Goal: Task Accomplishment & Management: Complete application form

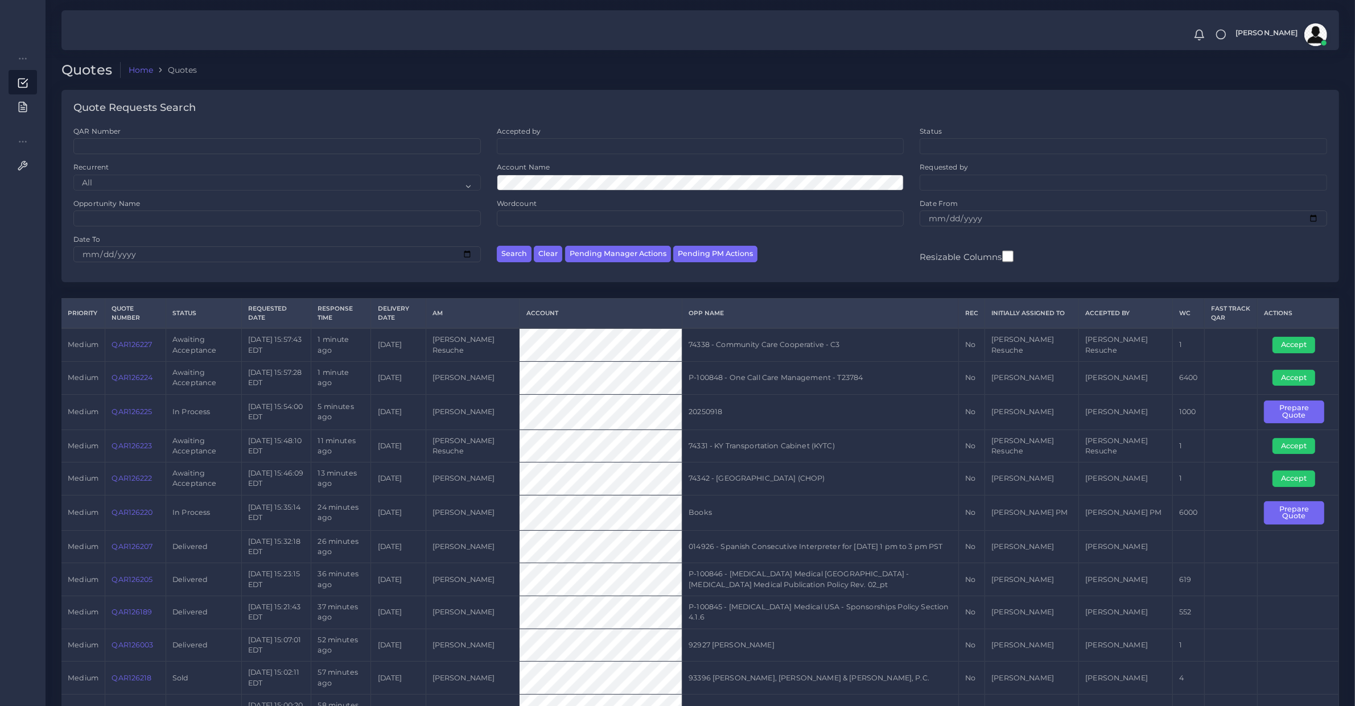
click at [141, 388] on td "QAR126224" at bounding box center [135, 377] width 61 height 33
copy link "QAR126224"
click at [764, 380] on td "P-100848 - One Call Care Management - T23784" at bounding box center [820, 377] width 277 height 33
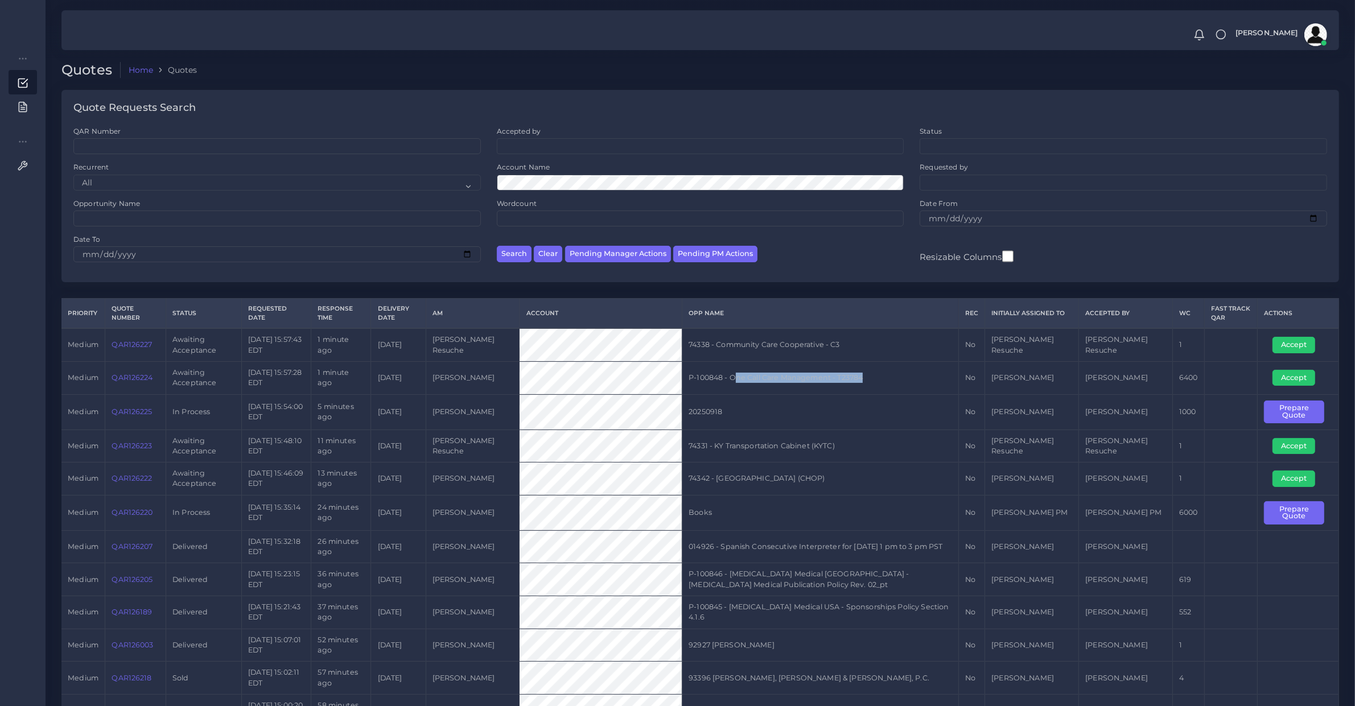
drag, startPoint x: 889, startPoint y: 379, endPoint x: 707, endPoint y: 394, distance: 182.2
click at [752, 381] on td "P-100848 - One Call Care Management - T23784" at bounding box center [820, 377] width 277 height 33
click at [705, 397] on td "20250918" at bounding box center [820, 411] width 277 height 35
click at [759, 377] on td "P-100848 - One Call Care Management - T23784" at bounding box center [820, 377] width 277 height 33
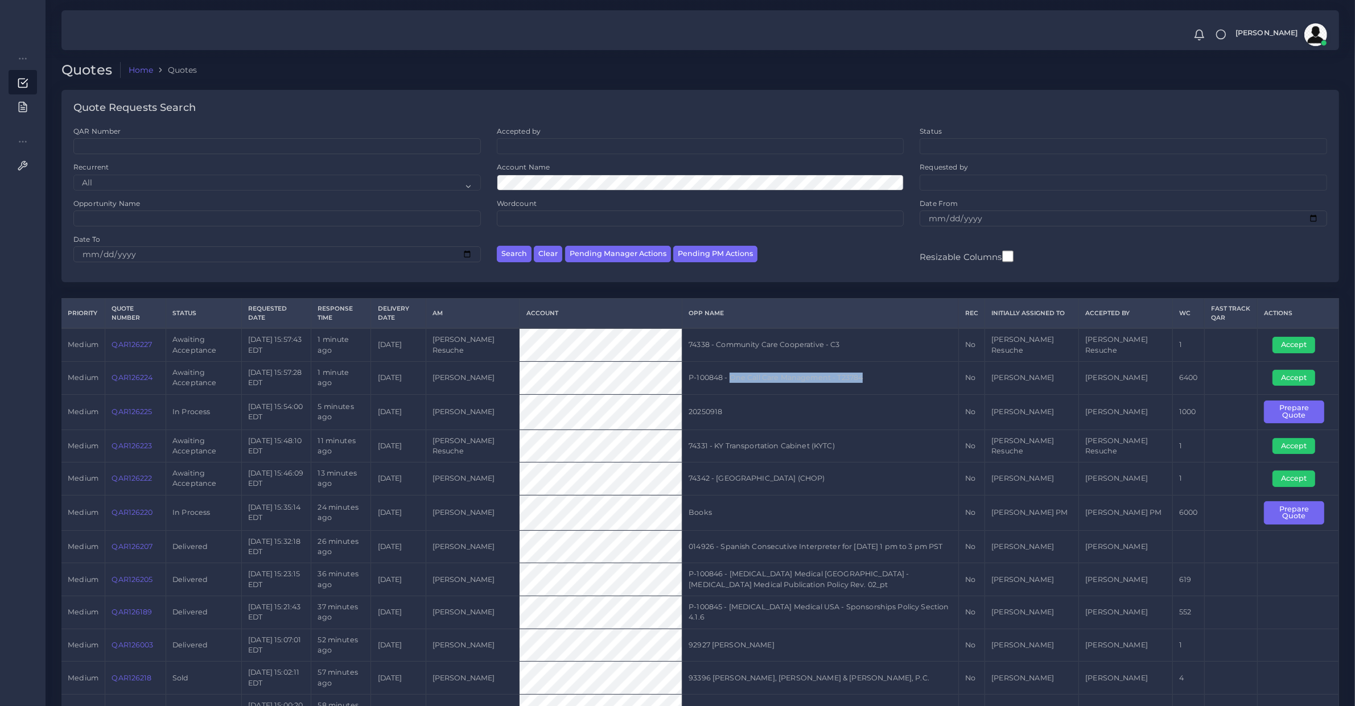
click at [890, 379] on td "P-100848 - One Call Care Management - T23784" at bounding box center [820, 377] width 277 height 33
copy td "One Call Care Management - T23784"
click at [1278, 375] on button "Accept" at bounding box center [1294, 378] width 43 height 16
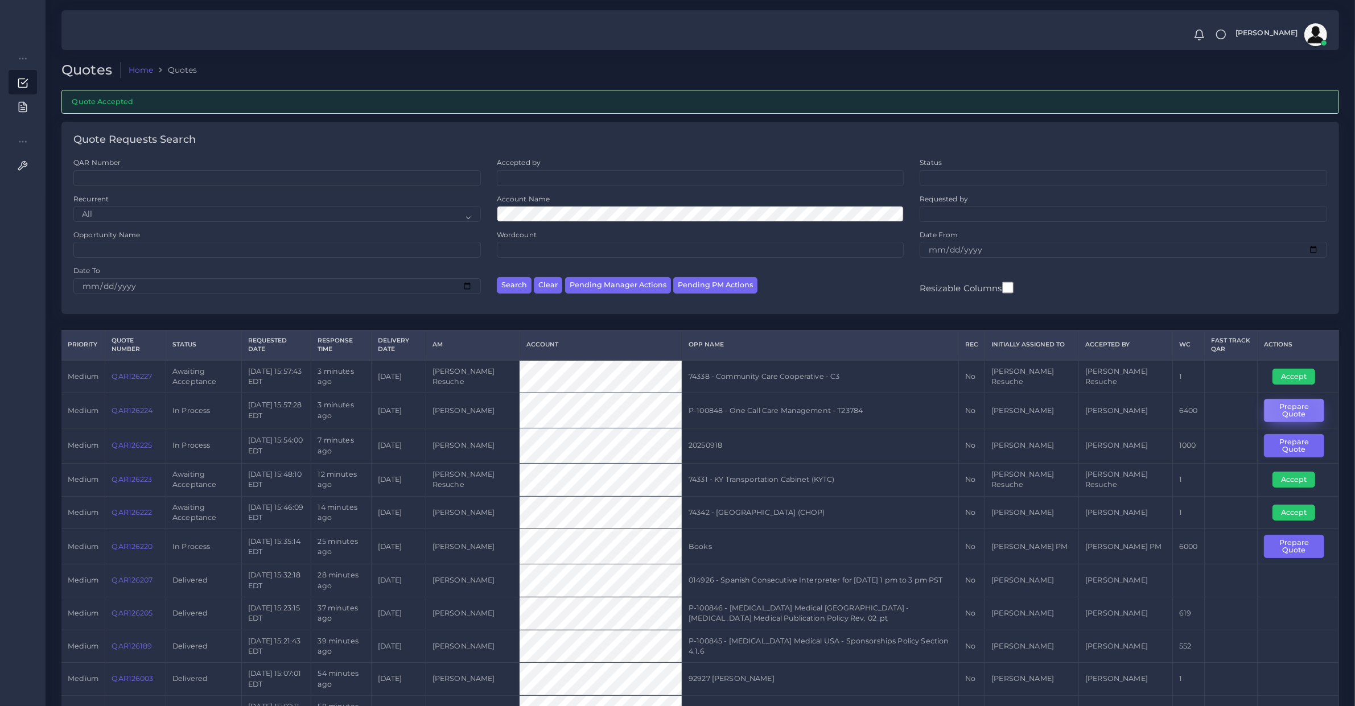
click at [1301, 413] on button "Prepare Quote" at bounding box center [1294, 410] width 60 height 23
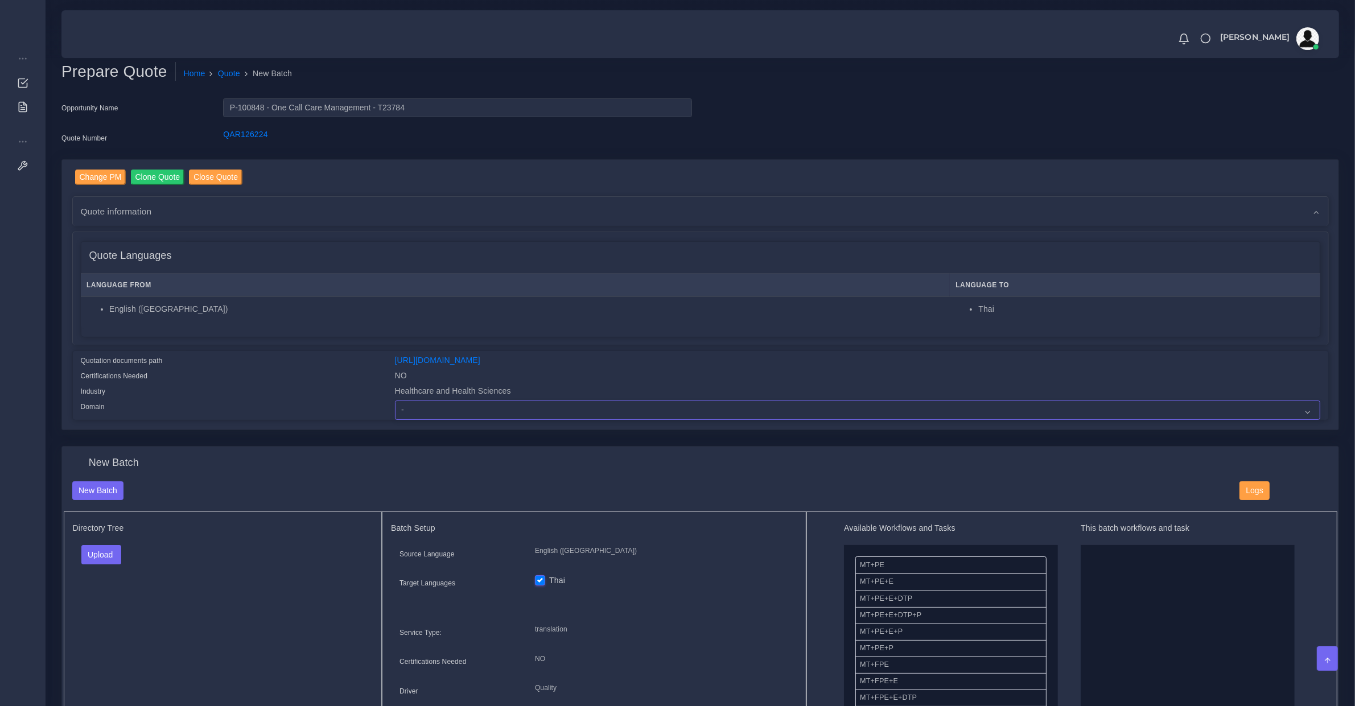
click at [399, 408] on select "- Advertising and Media Agriculture, Forestry and Fishing Architecture, Buildin…" at bounding box center [857, 410] width 925 height 19
select select "Healthcare and Health Sciences"
click at [395, 401] on select "- Advertising and Media Agriculture, Forestry and Fishing Architecture, Buildin…" at bounding box center [857, 410] width 925 height 19
click at [118, 550] on button "Upload" at bounding box center [101, 554] width 40 height 19
click at [114, 597] on label "Files" at bounding box center [121, 598] width 79 height 14
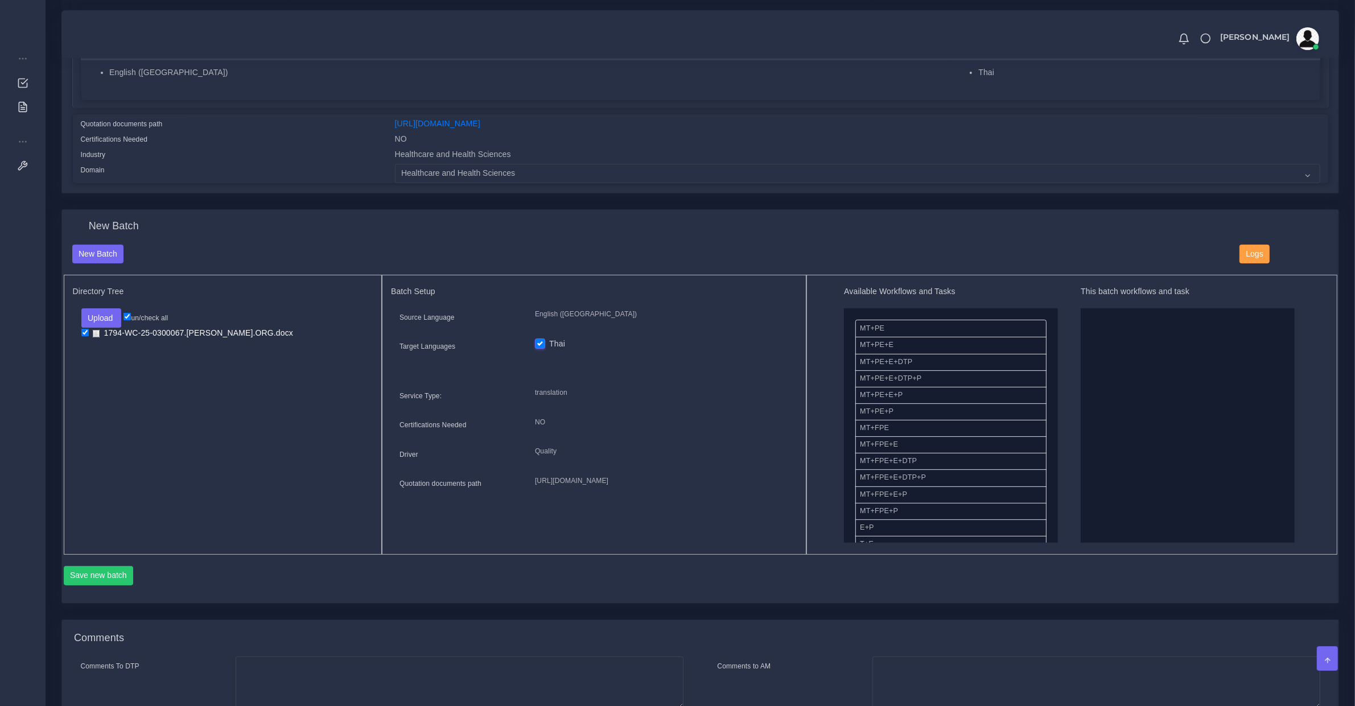
scroll to position [118, 0]
drag, startPoint x: 908, startPoint y: 461, endPoint x: 1132, endPoint y: 452, distance: 223.9
drag, startPoint x: 914, startPoint y: 371, endPoint x: 1109, endPoint y: 312, distance: 204.0
click at [126, 569] on button "Save new batch" at bounding box center [99, 575] width 70 height 19
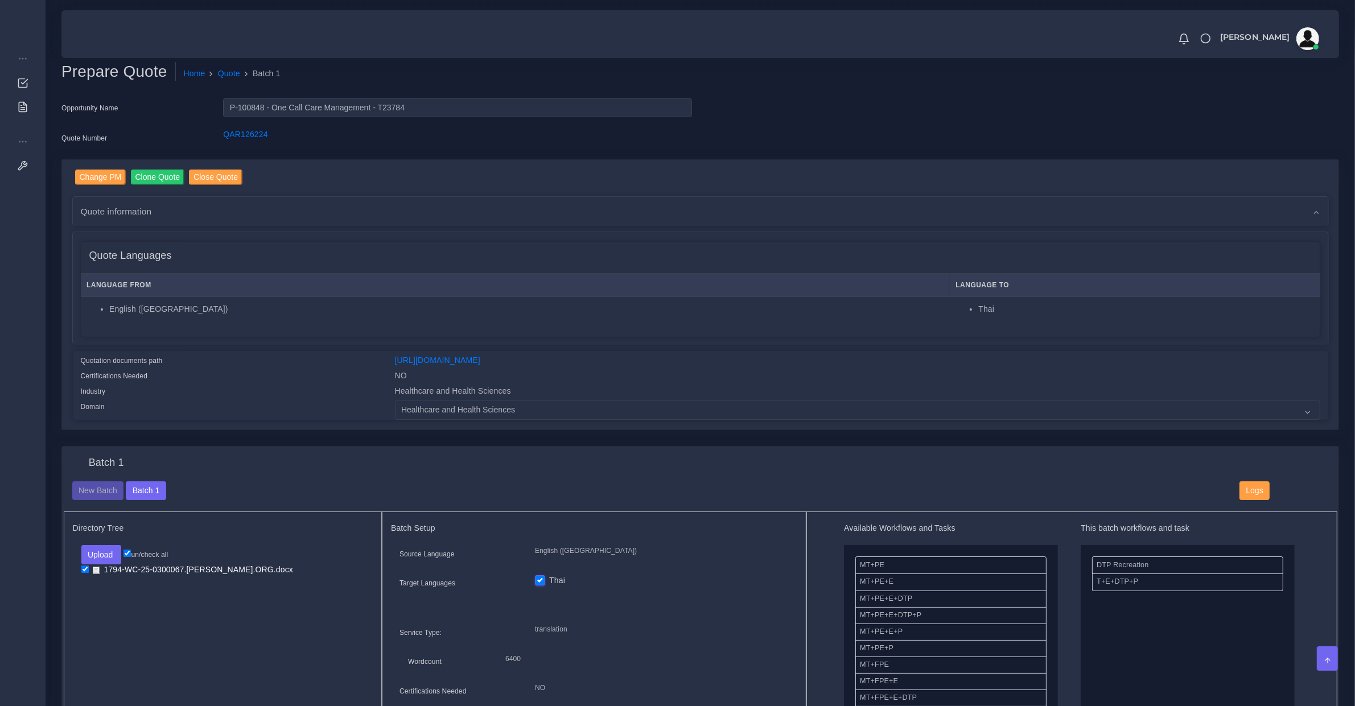
scroll to position [356, 0]
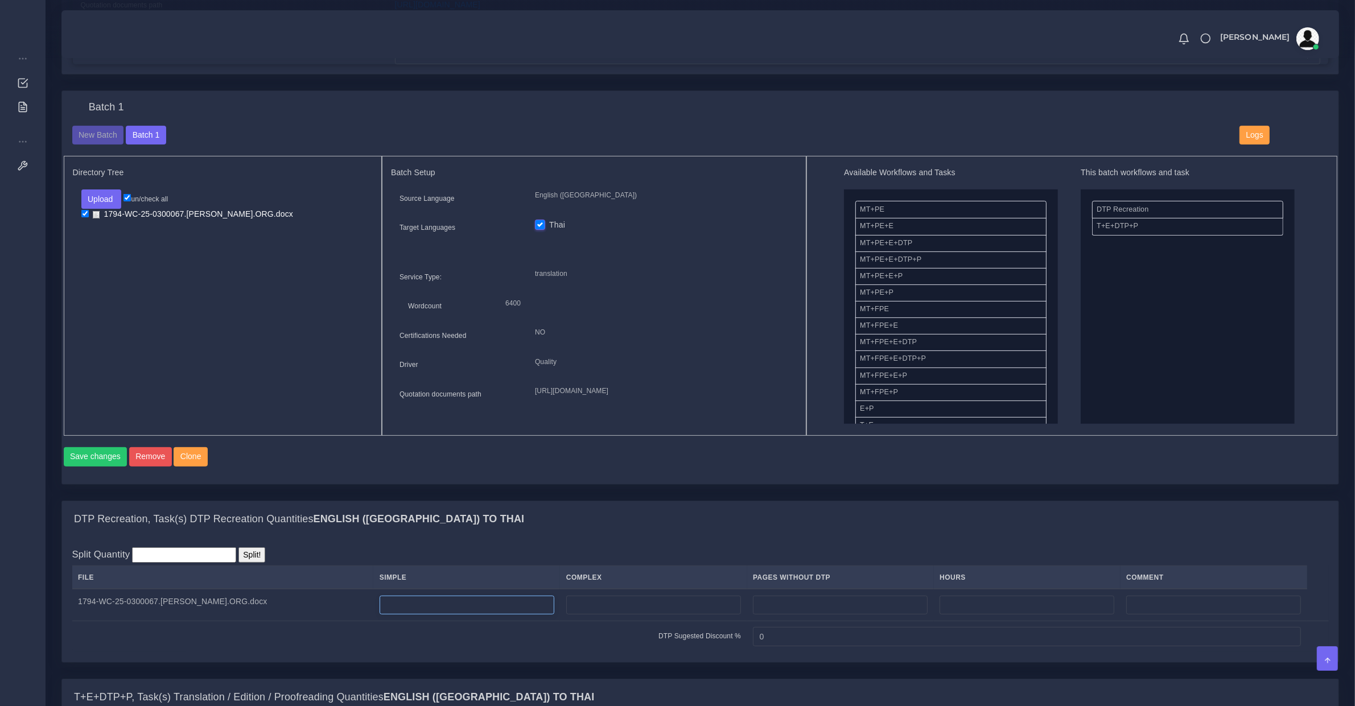
click at [422, 613] on input "number" at bounding box center [467, 605] width 175 height 19
type input "21"
type input "3"
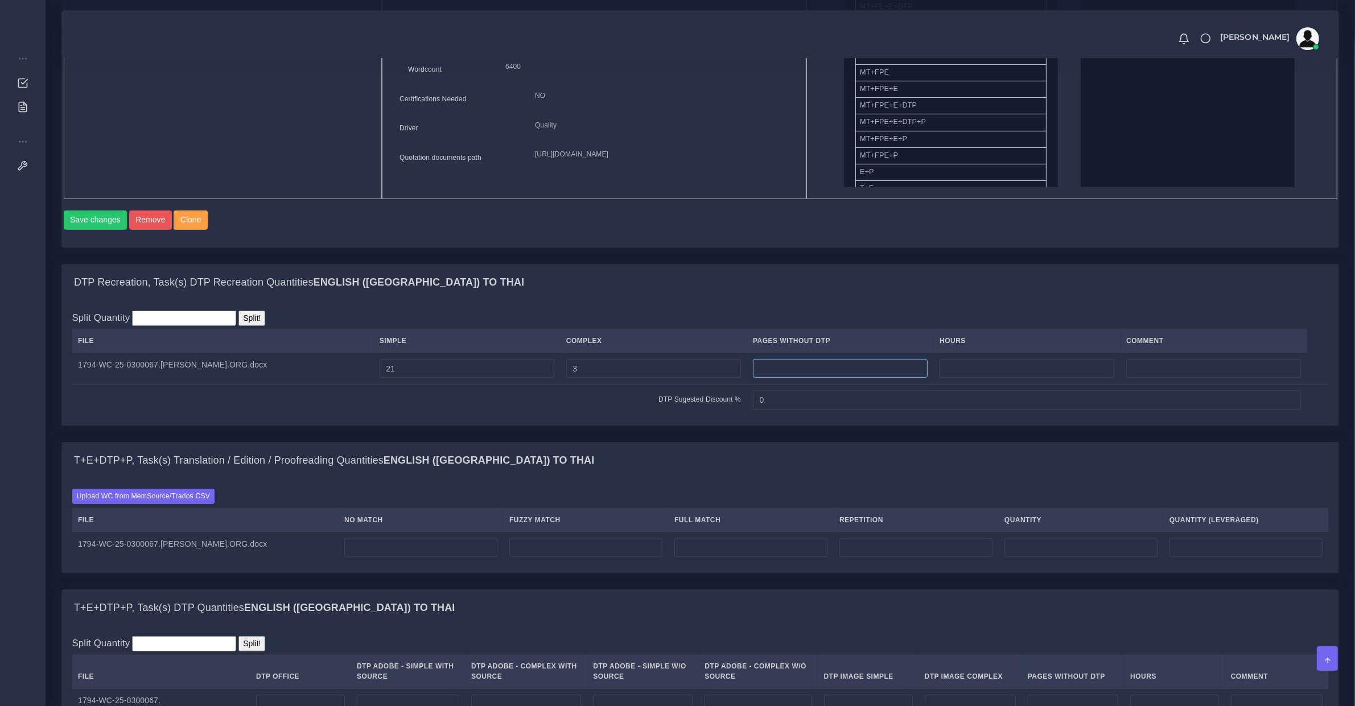
scroll to position [830, 0]
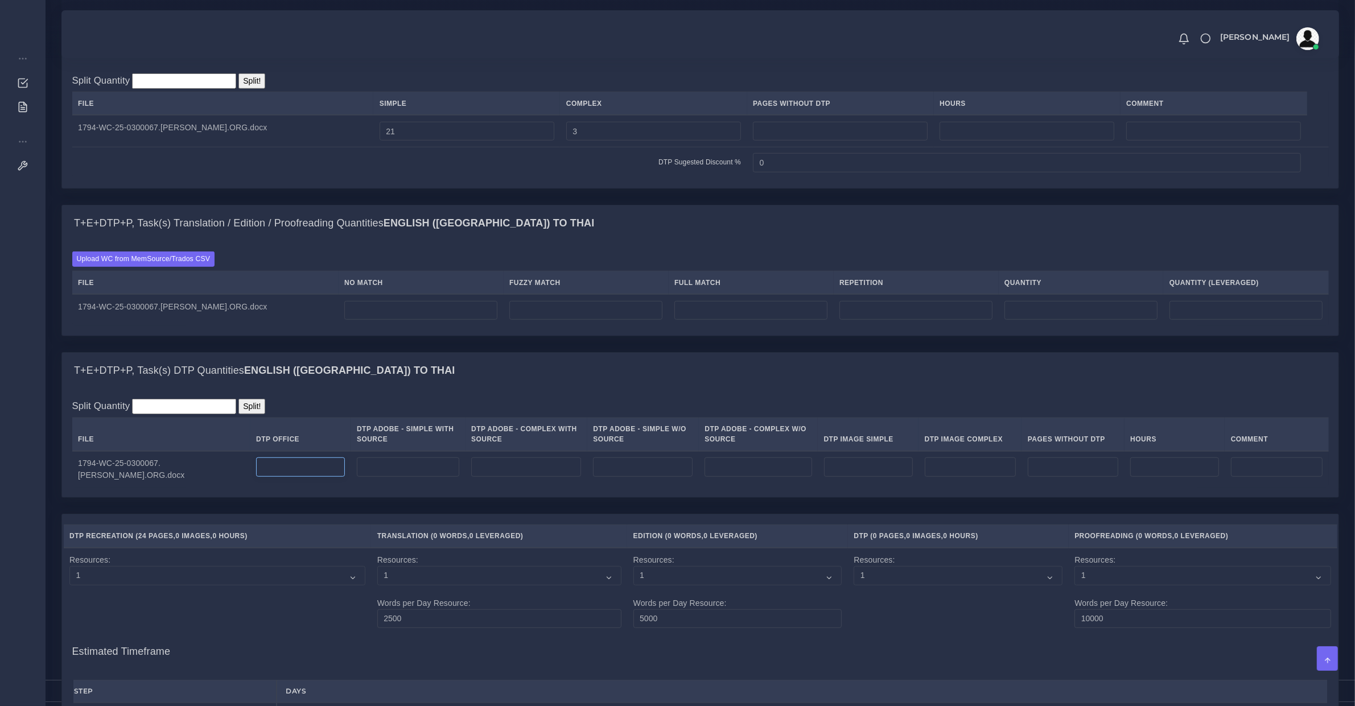
click at [291, 474] on input "number" at bounding box center [300, 467] width 89 height 19
click at [405, 477] on input "number" at bounding box center [408, 467] width 102 height 19
type input "24"
click at [1151, 477] on input "number" at bounding box center [1174, 467] width 89 height 19
type input "0"
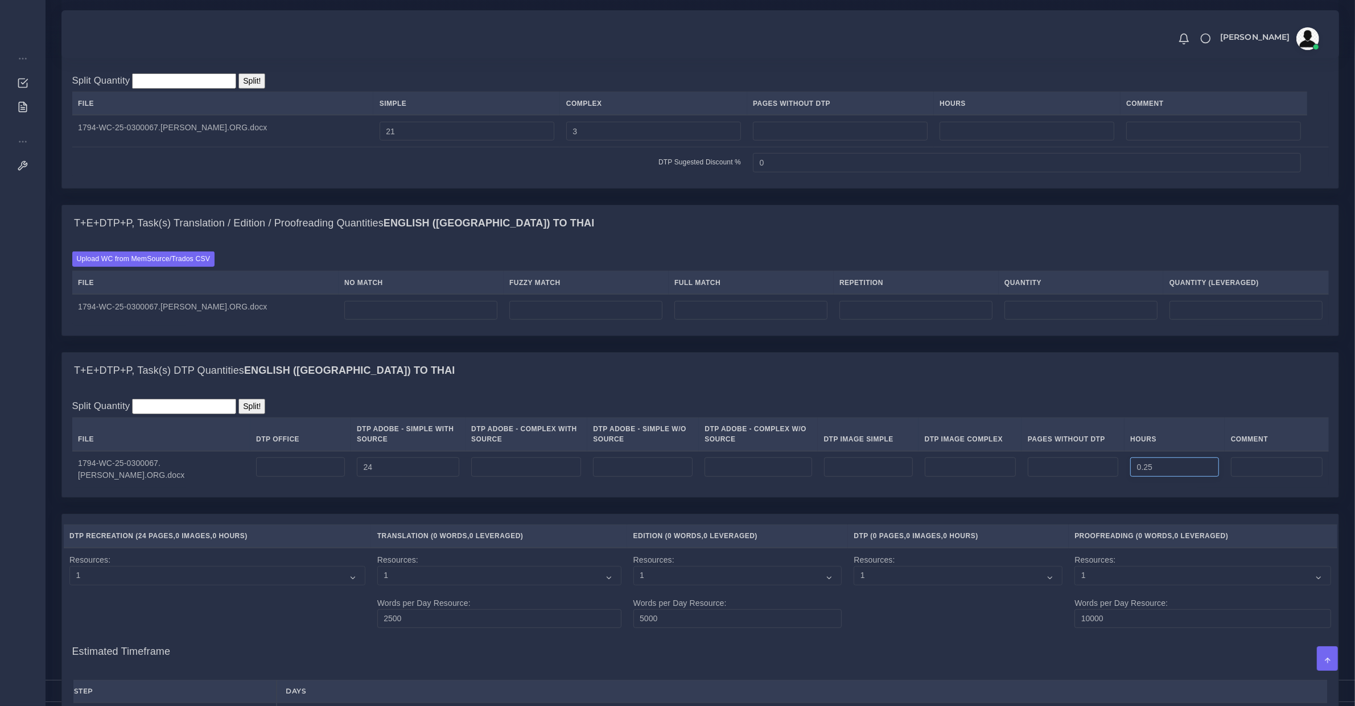
type input "0.25"
drag, startPoint x: 407, startPoint y: 471, endPoint x: 269, endPoint y: 476, distance: 138.4
click at [269, 476] on tr "1794-WC-25-0300067.Onauma Chatphueak.ORG.docx 24 0.25" at bounding box center [700, 469] width 1257 height 36
click at [386, 471] on input "24" at bounding box center [408, 467] width 102 height 19
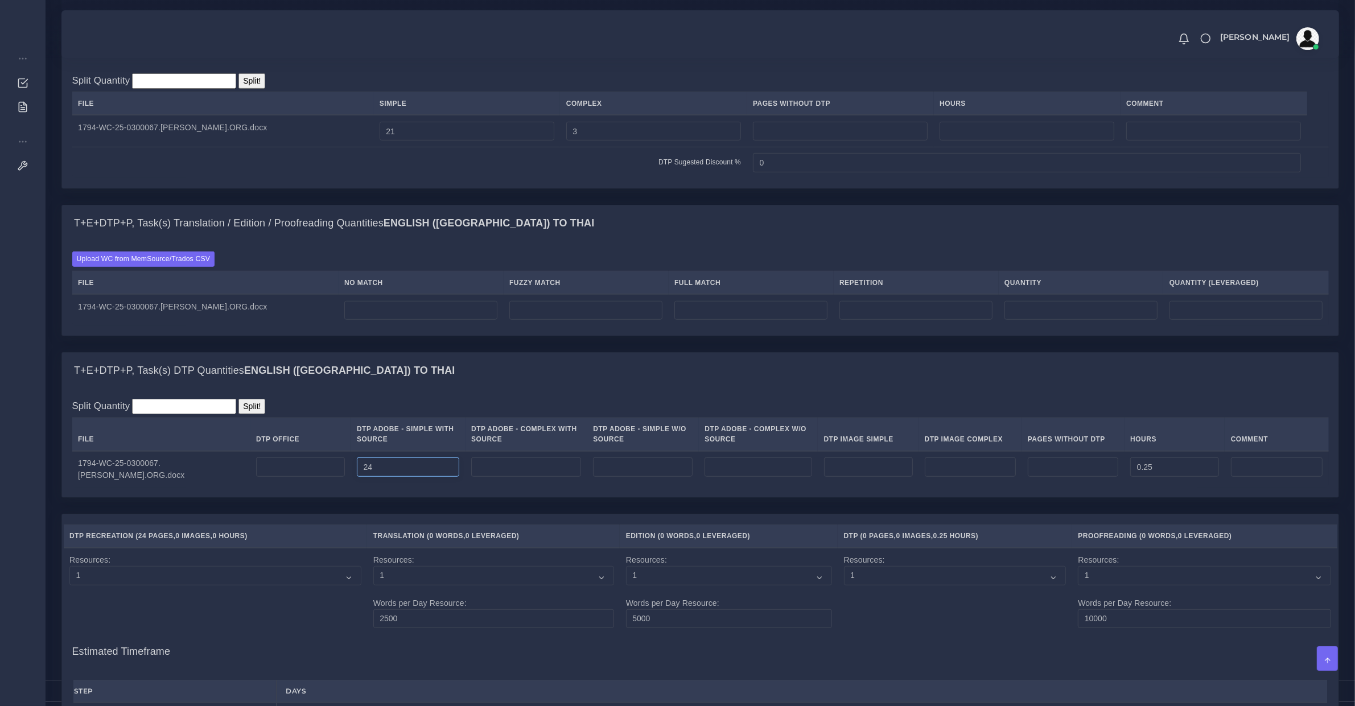
click at [396, 476] on input "24" at bounding box center [408, 467] width 102 height 19
type input "21"
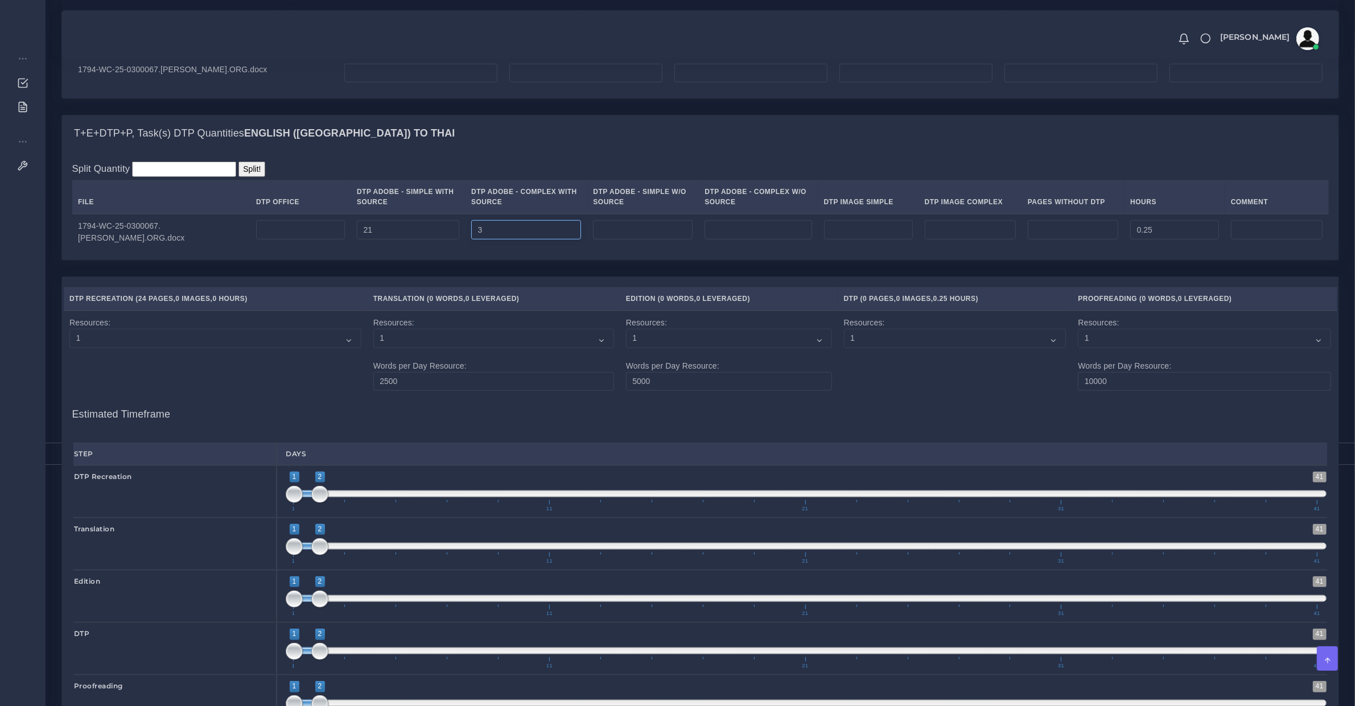
scroll to position [1392, 0]
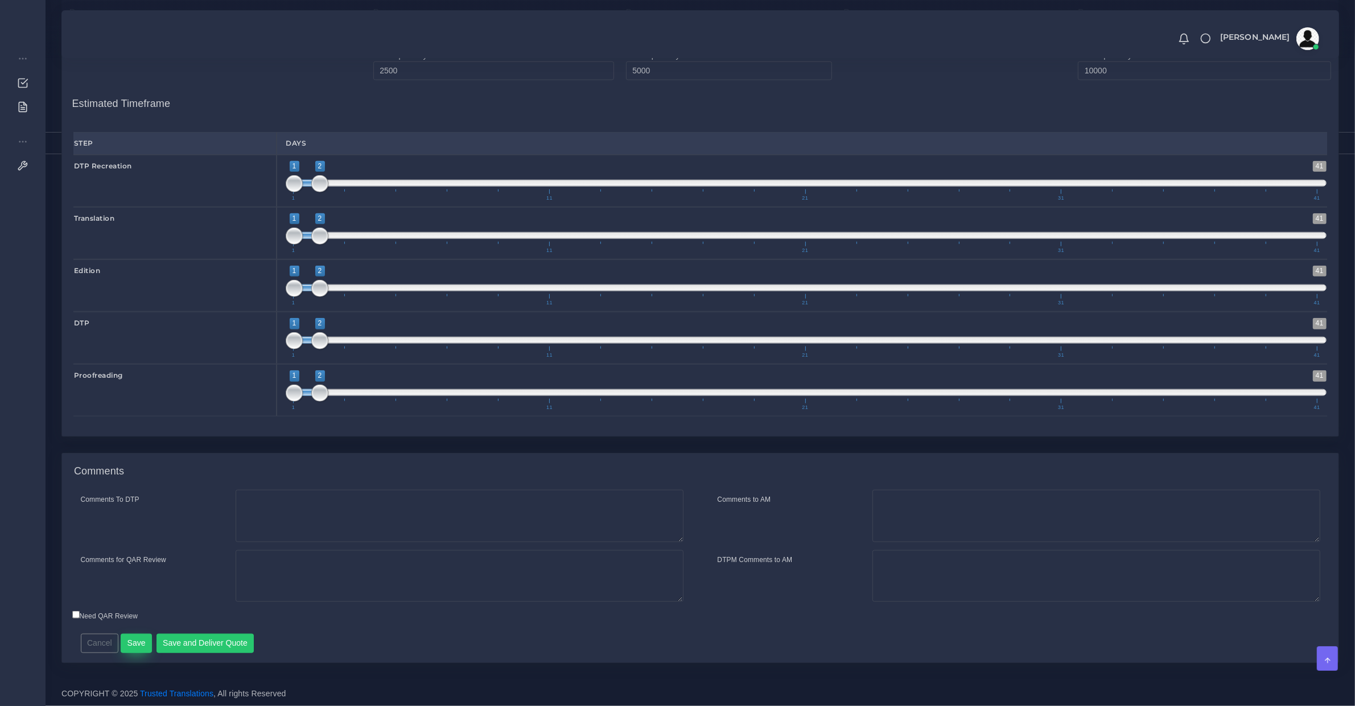
type input "3"
click at [137, 641] on button "Save" at bounding box center [136, 643] width 31 height 19
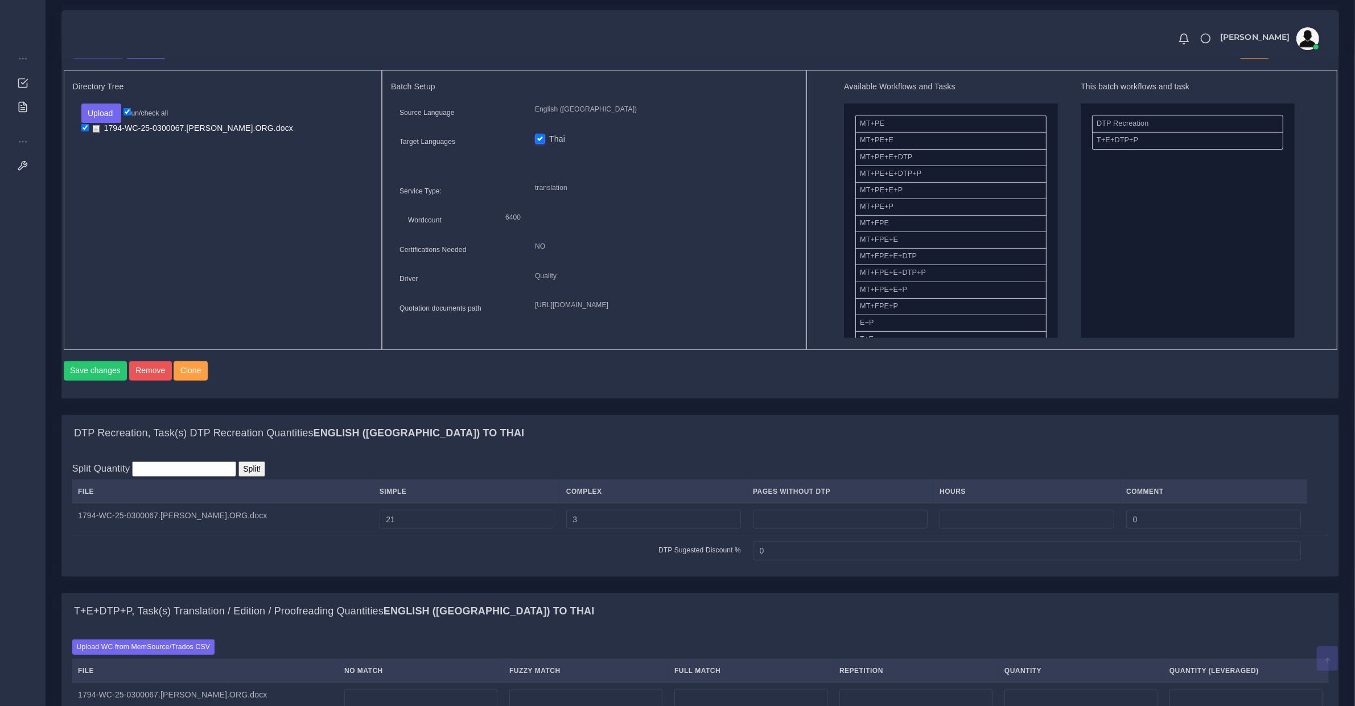
scroll to position [711, 0]
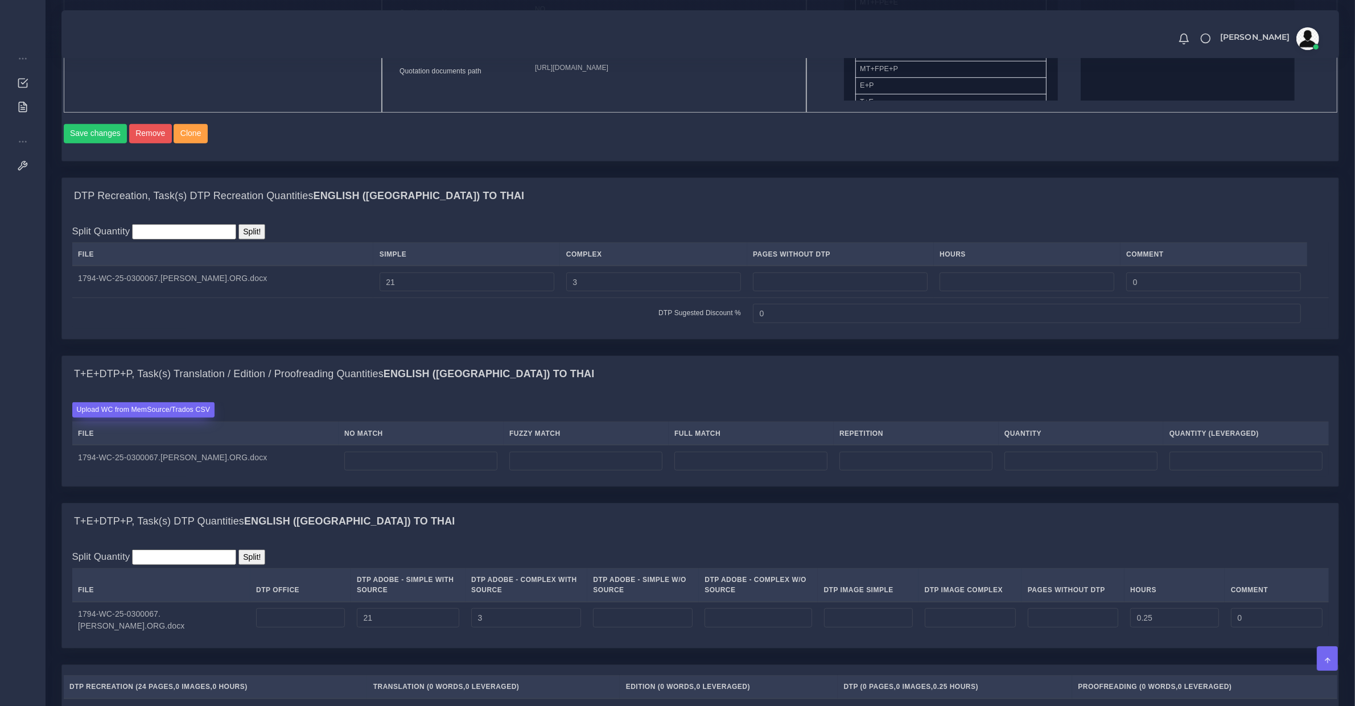
click at [189, 414] on label "Upload WC from MemSource/Trados CSV" at bounding box center [143, 409] width 143 height 15
click at [0, 0] on input "Upload WC from MemSource/Trados CSV" at bounding box center [0, 0] width 0 height 0
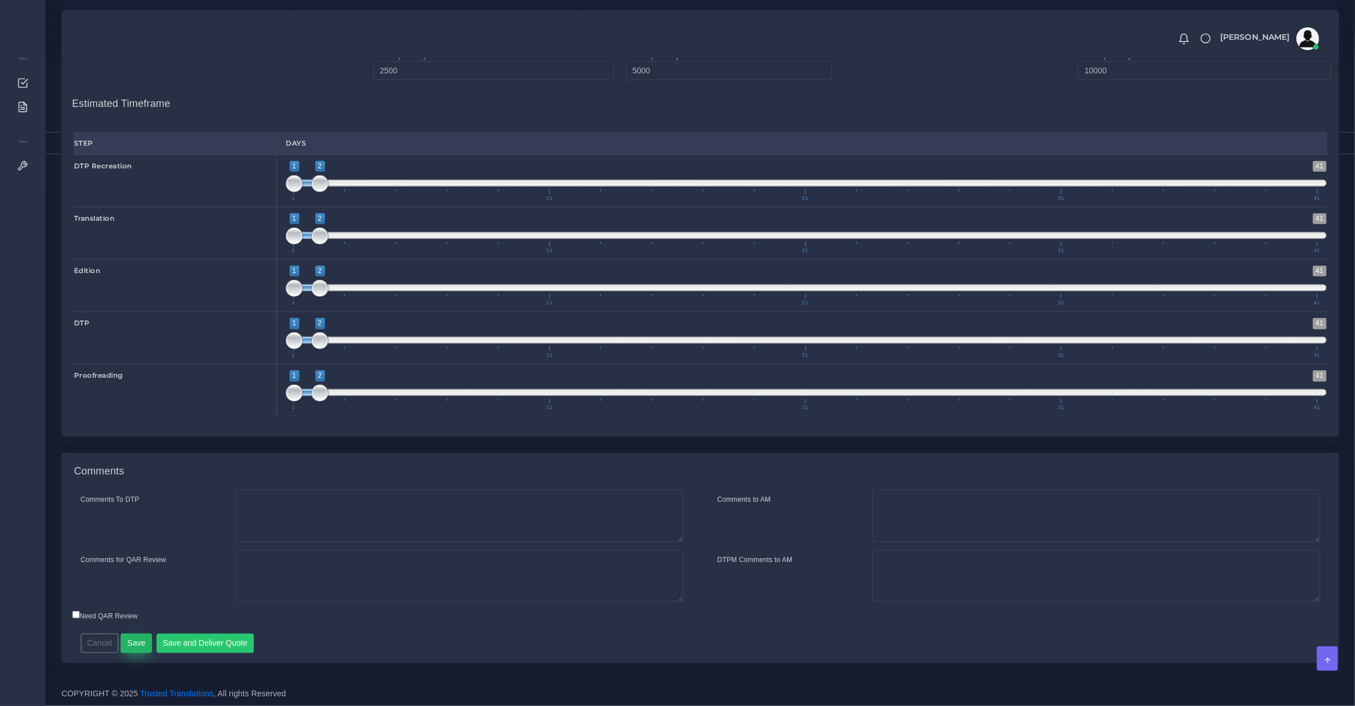
click at [138, 641] on button "Save" at bounding box center [136, 643] width 31 height 19
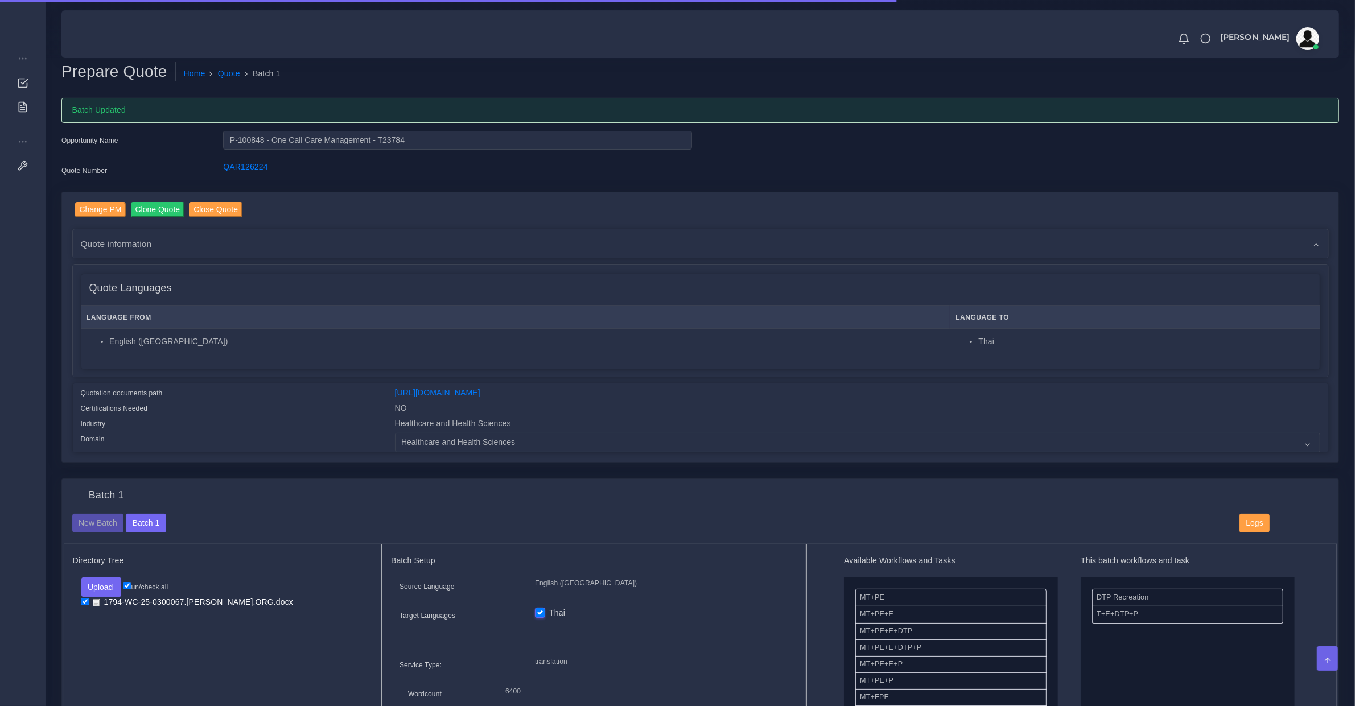
scroll to position [593, 0]
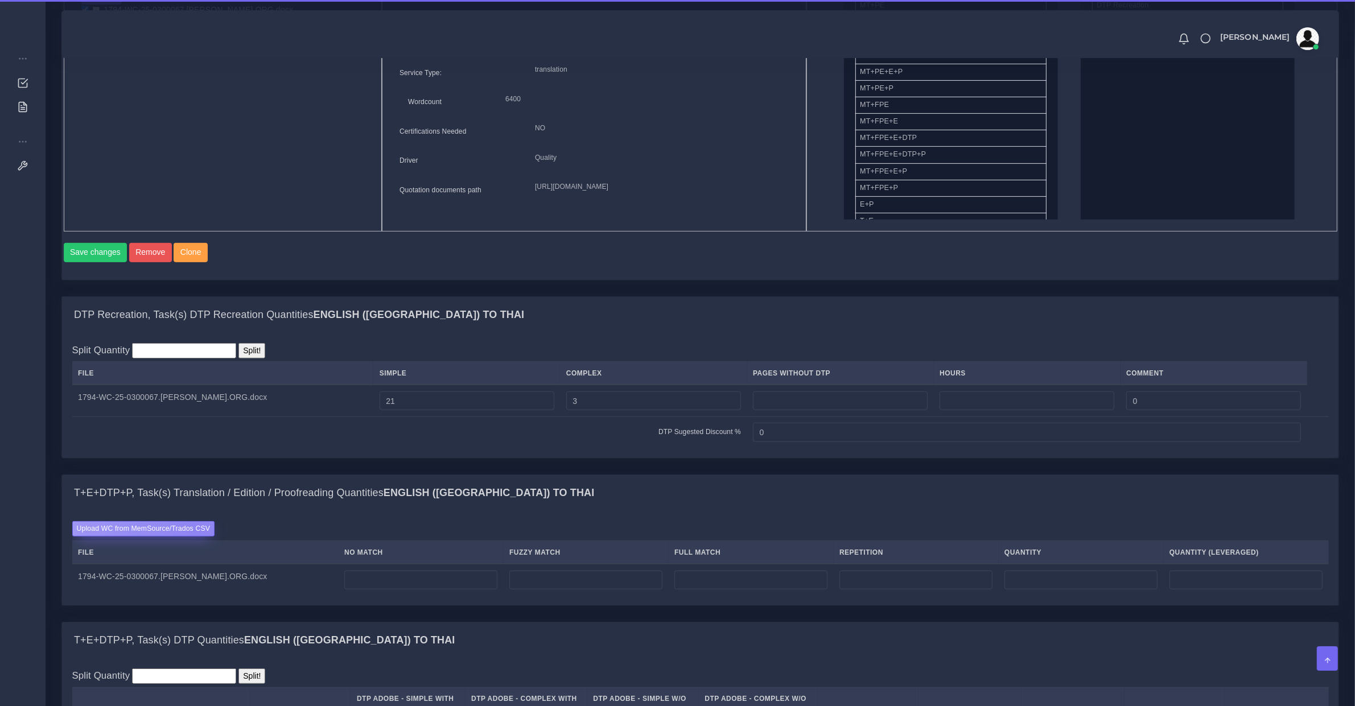
click at [196, 537] on label "Upload WC from MemSource/Trados CSV" at bounding box center [143, 528] width 143 height 15
click at [0, 0] on input "Upload WC from MemSource/Trados CSV" at bounding box center [0, 0] width 0 height 0
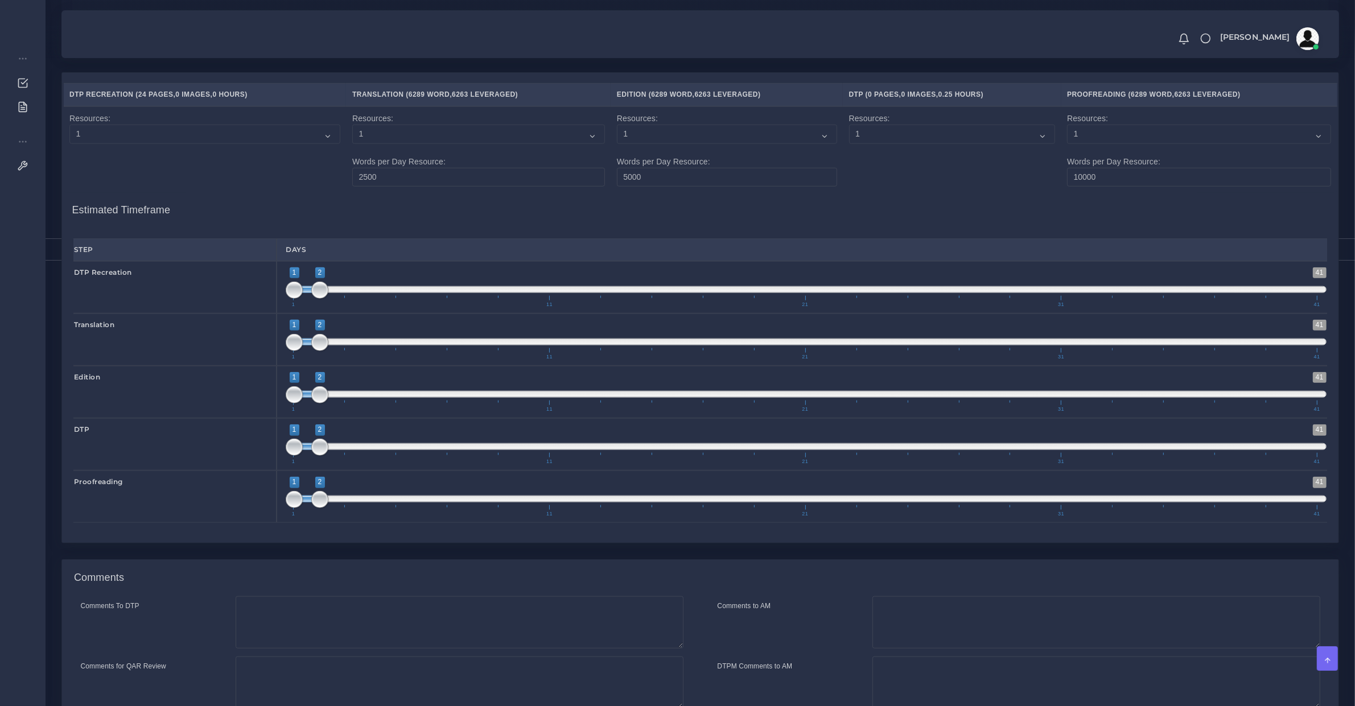
scroll to position [1424, 0]
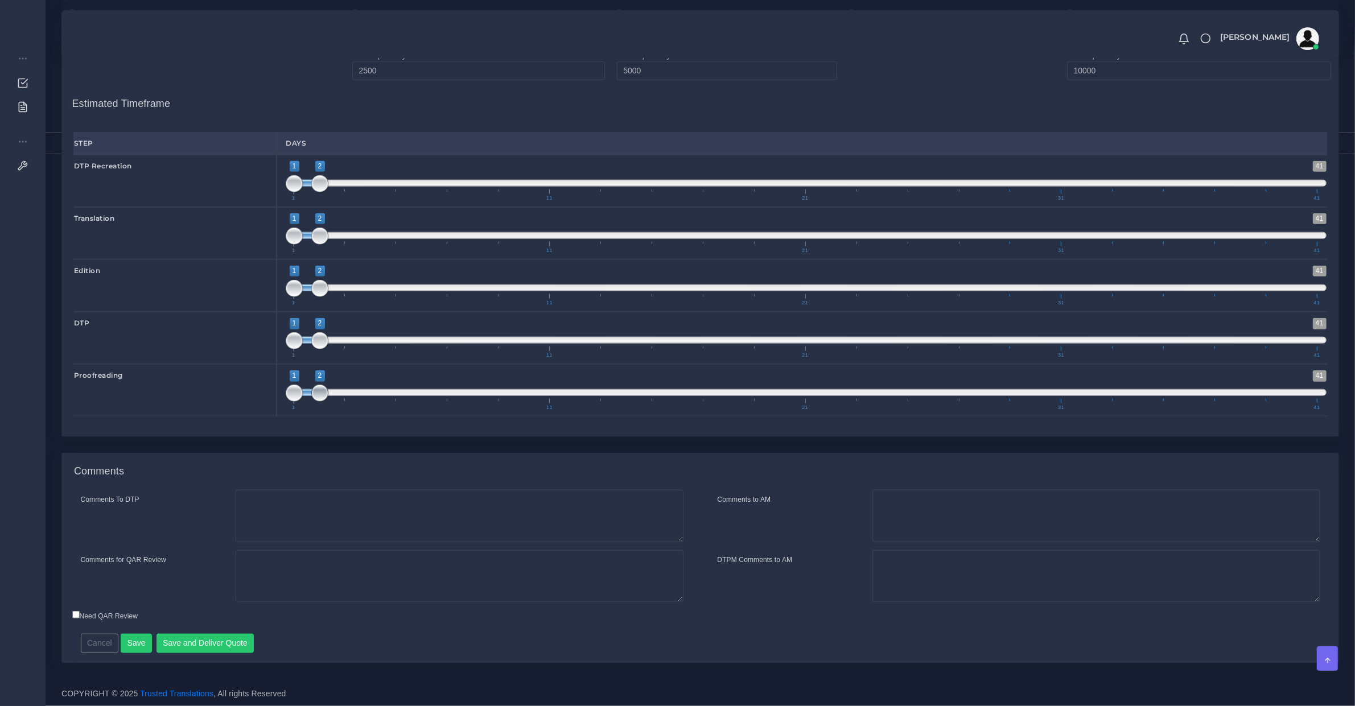
drag, startPoint x: 307, startPoint y: 390, endPoint x: 317, endPoint y: 392, distance: 9.7
click at [317, 392] on span "1 41 1 2 1 — 2 1 11 21 31 41" at bounding box center [806, 391] width 1041 height 40
type input "1;4"
drag, startPoint x: 317, startPoint y: 392, endPoint x: 368, endPoint y: 402, distance: 51.8
click at [368, 402] on span "1 41 1 4 1 — 4 1 11 21 31 41" at bounding box center [806, 391] width 1041 height 40
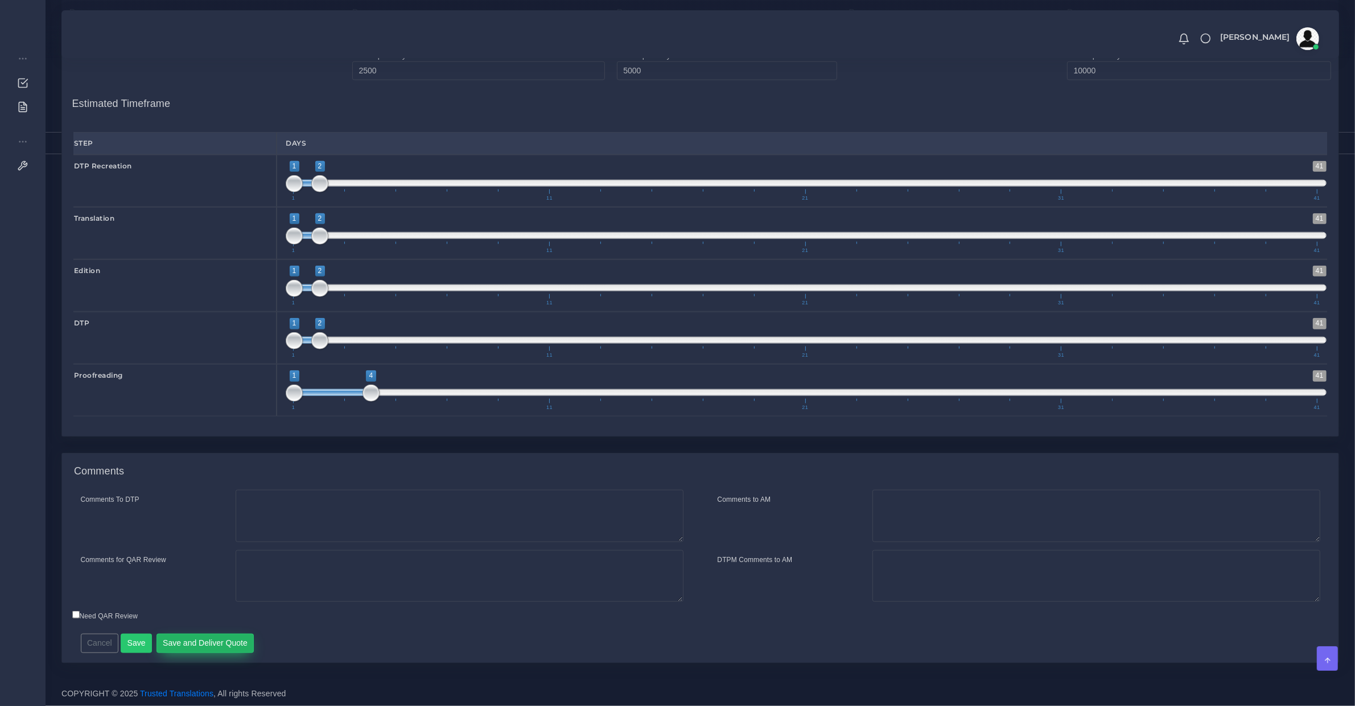
click at [195, 641] on button "Save and Deliver Quote" at bounding box center [206, 643] width 98 height 19
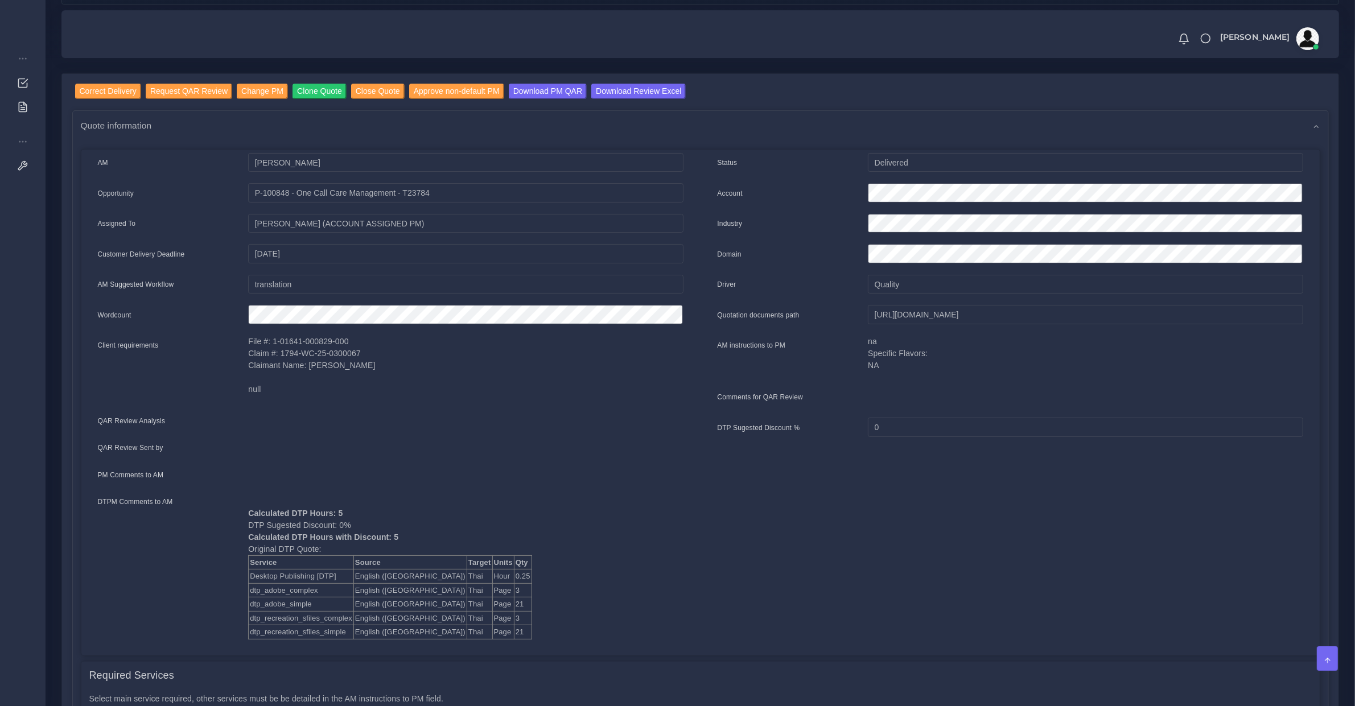
scroll to position [356, 0]
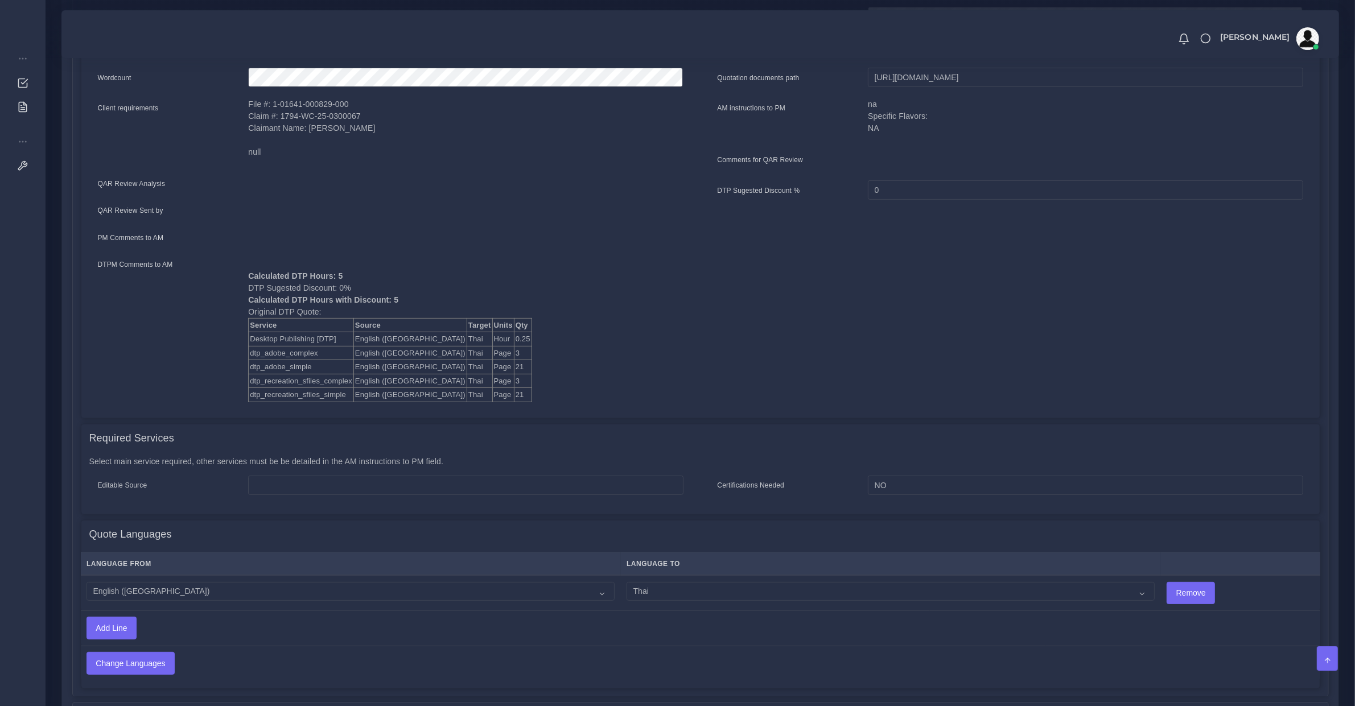
click at [552, 279] on div "Calculated DTP Hours: 5 DTP Sugested Discount: 0% Calculated DTP Hours with Dis…" at bounding box center [466, 330] width 452 height 144
